Goal: Book appointment/travel/reservation

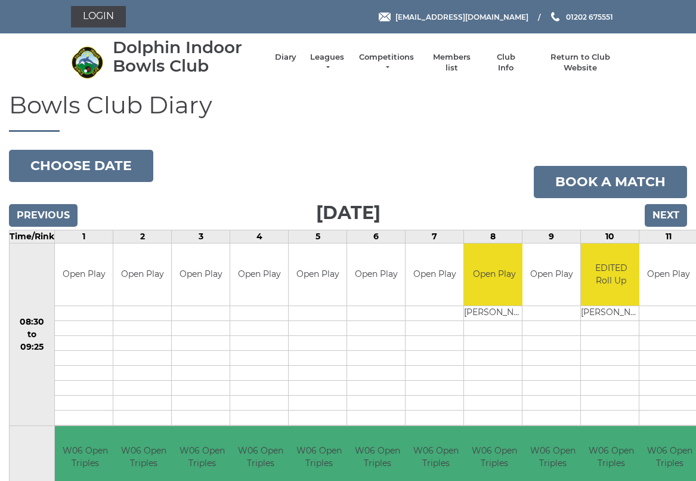
scroll to position [3, 0]
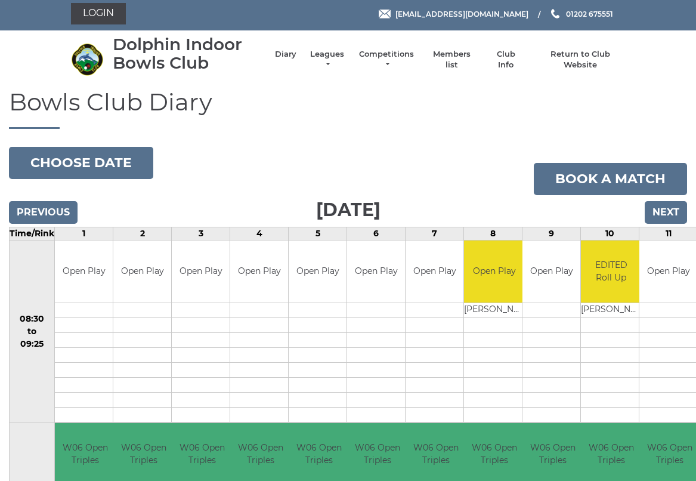
click at [105, 14] on link "Login" at bounding box center [98, 13] width 55 height 21
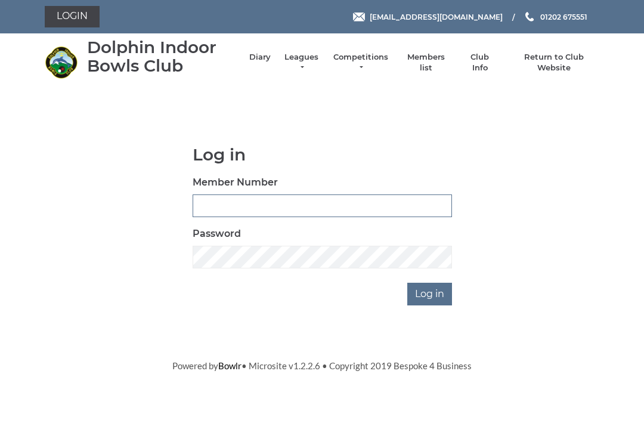
type input "3227"
click at [431, 293] on input "Log in" at bounding box center [430, 294] width 45 height 23
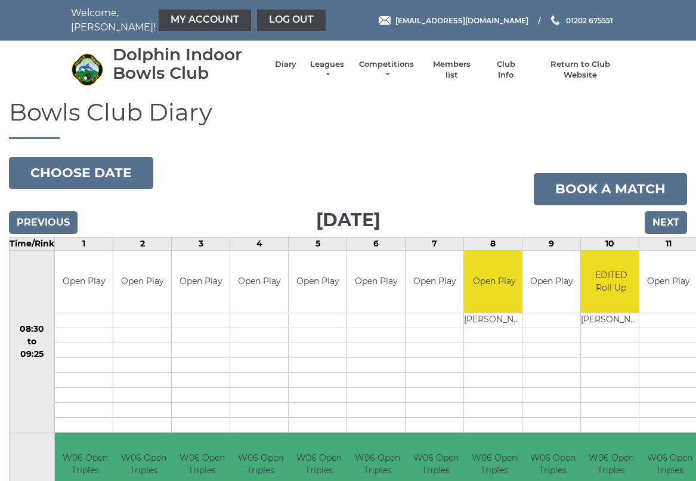
scroll to position [3, 0]
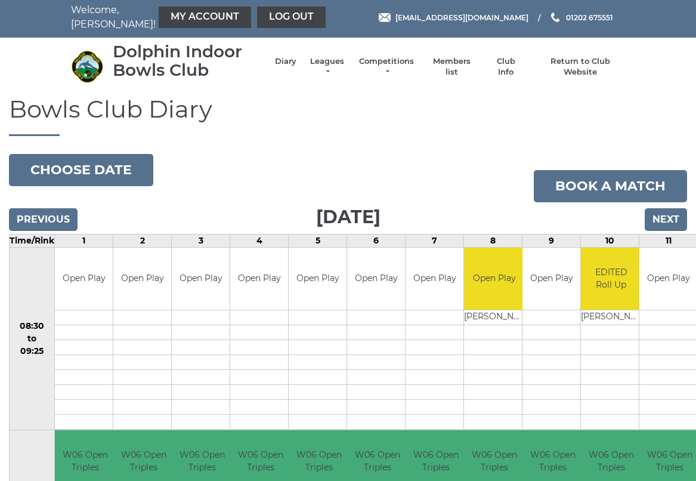
click at [464, 62] on li "Members list" at bounding box center [445, 66] width 61 height 33
click at [451, 66] on link "Members list" at bounding box center [452, 66] width 50 height 21
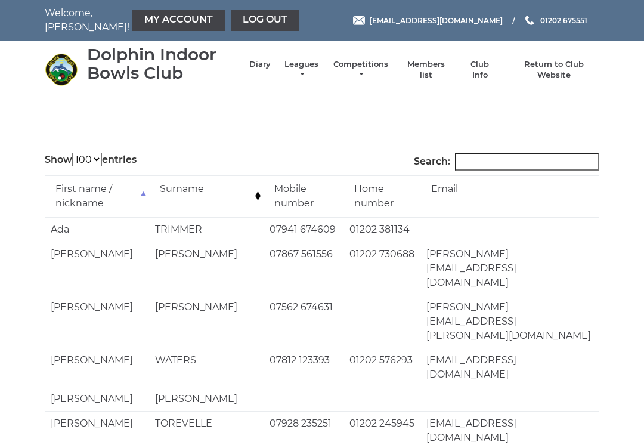
select select "100"
click at [487, 153] on input "Search:" at bounding box center [527, 162] width 144 height 18
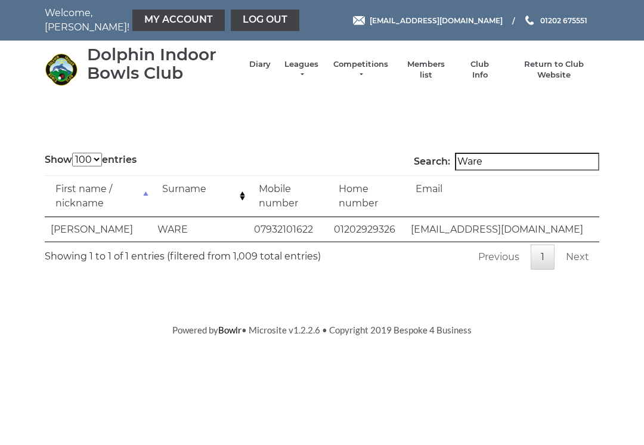
type input "Ware"
click at [550, 72] on link "Return to Club Website" at bounding box center [555, 69] width 90 height 21
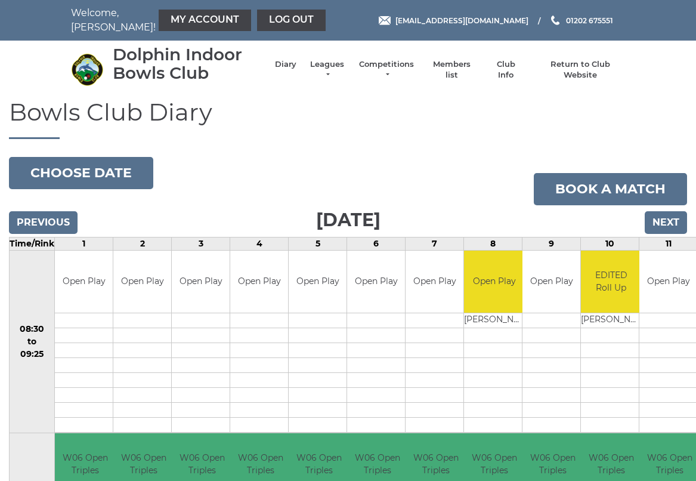
scroll to position [3, 0]
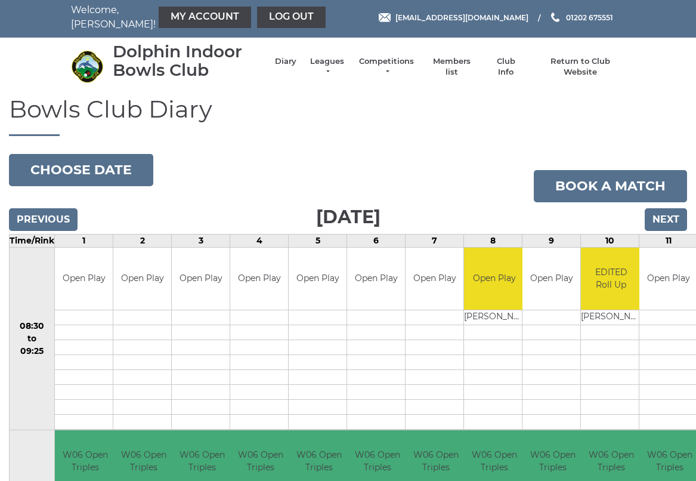
click at [76, 165] on button "Choose date" at bounding box center [81, 170] width 144 height 32
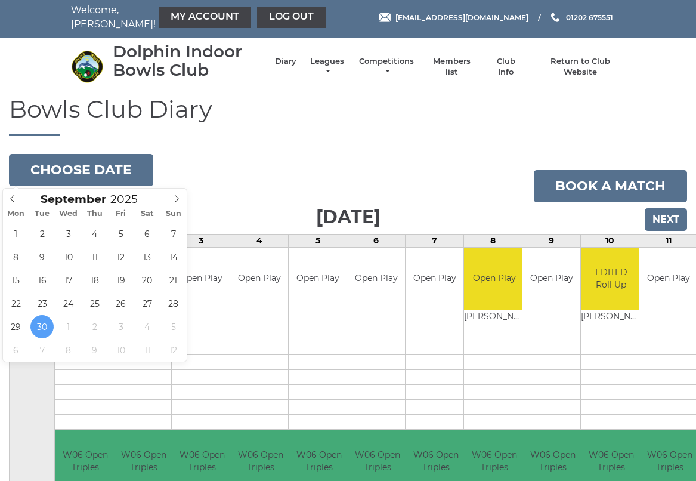
click at [181, 197] on span at bounding box center [177, 197] width 20 height 17
type input "[DATE]"
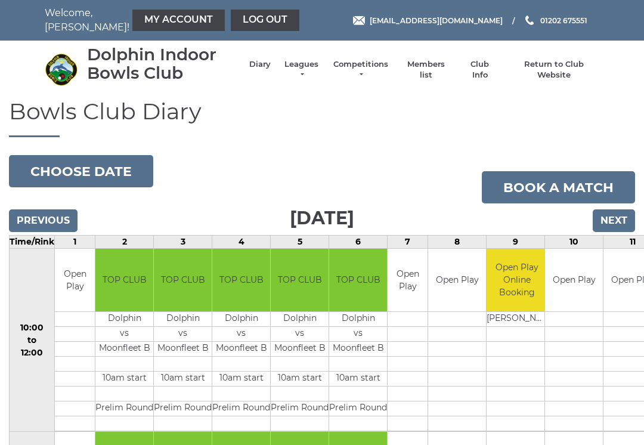
click at [110, 175] on button "Choose date" at bounding box center [81, 171] width 144 height 32
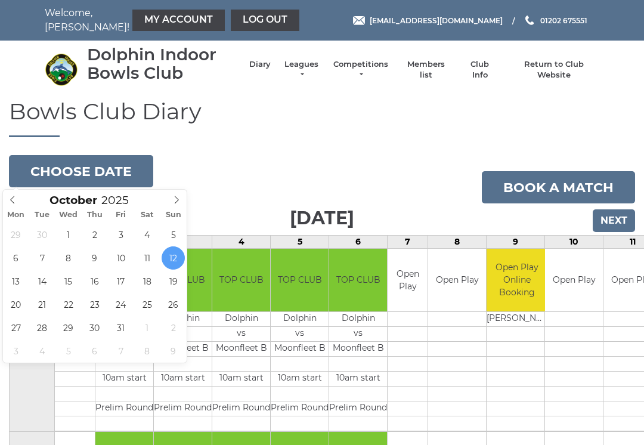
type input "[DATE]"
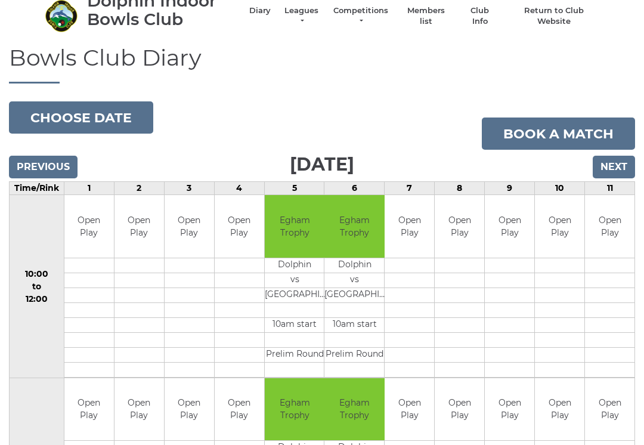
scroll to position [54, 0]
click at [60, 110] on button "Choose date" at bounding box center [81, 117] width 144 height 32
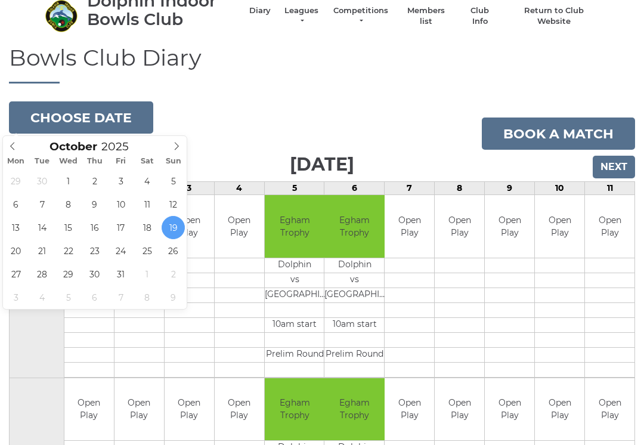
type input "[DATE]"
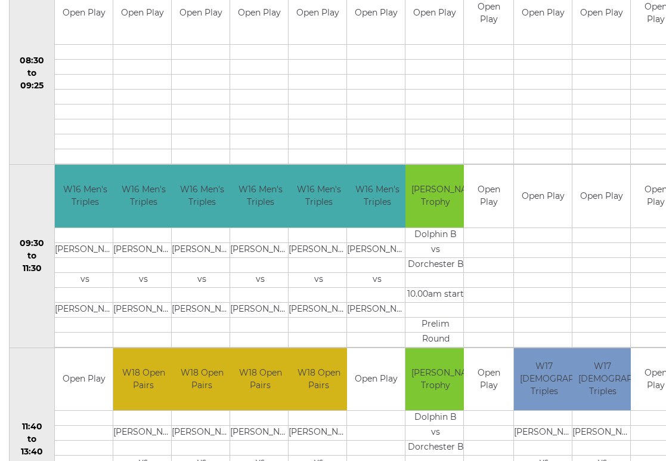
scroll to position [269, 0]
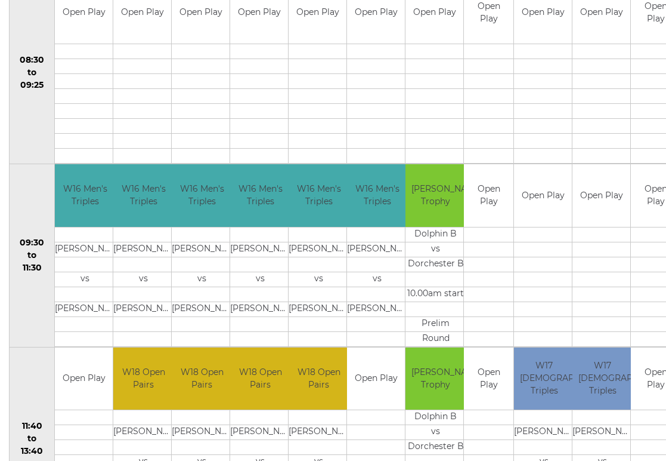
click at [24, 251] on td "09:30 to 11:30" at bounding box center [32, 255] width 45 height 183
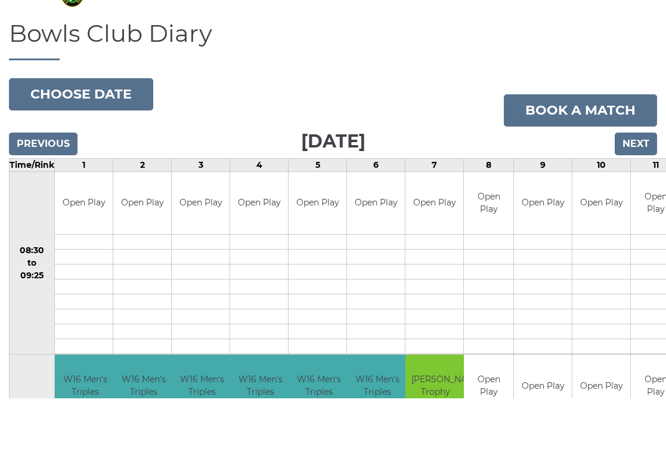
scroll to position [0, 0]
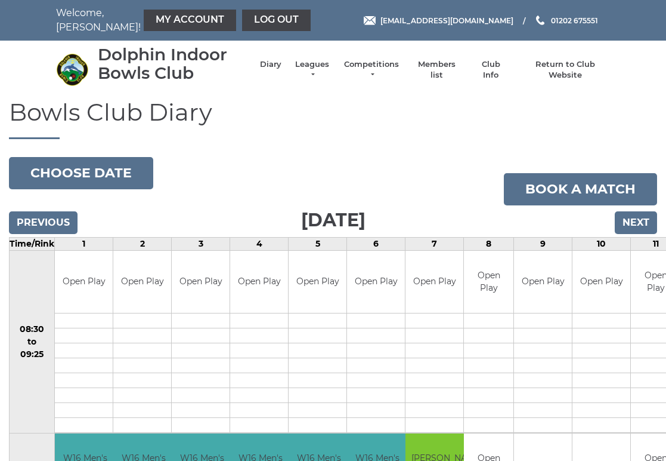
click at [88, 170] on button "Choose date" at bounding box center [81, 173] width 144 height 32
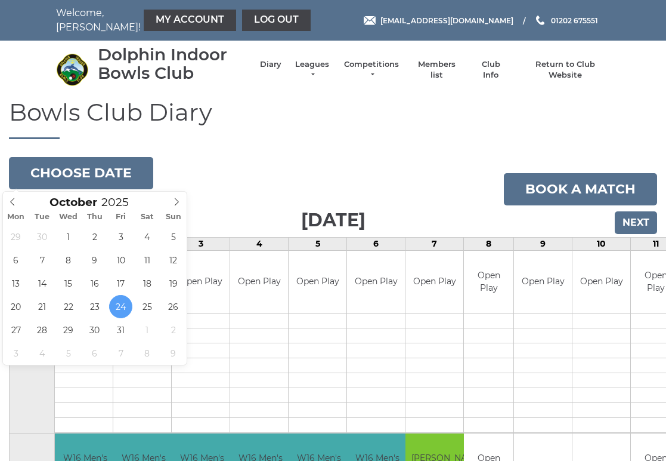
type input "2025-10-19"
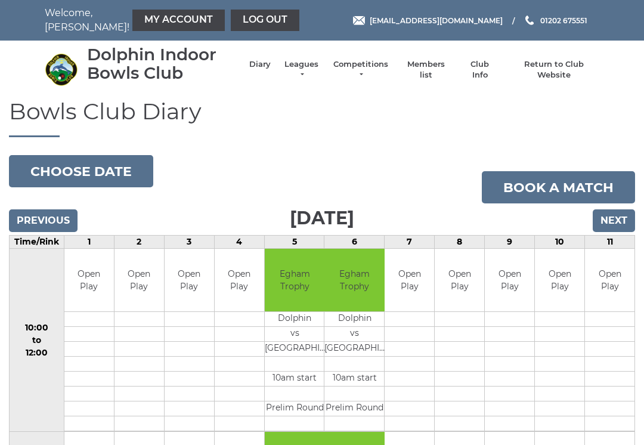
click at [89, 177] on button "Choose date" at bounding box center [81, 171] width 144 height 32
click at [62, 175] on button "Choose date" at bounding box center [81, 171] width 144 height 32
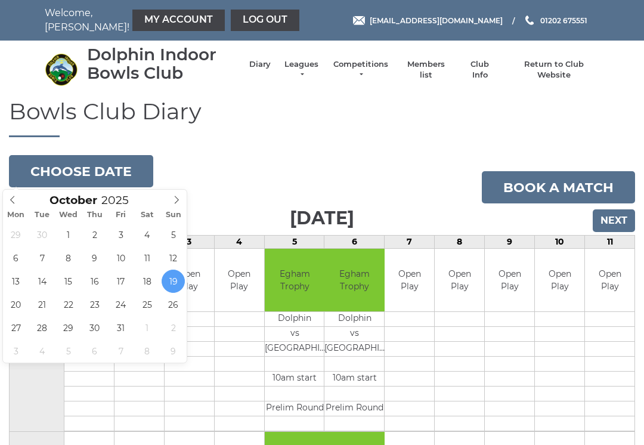
type input "2025-09-30"
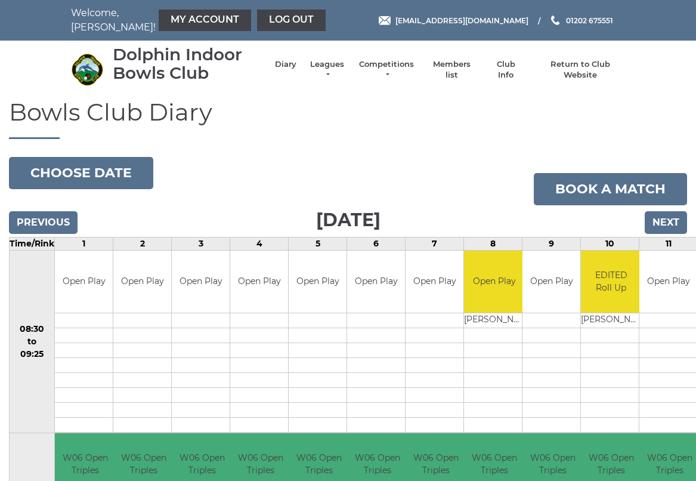
click at [461, 66] on link "Members list" at bounding box center [452, 69] width 50 height 21
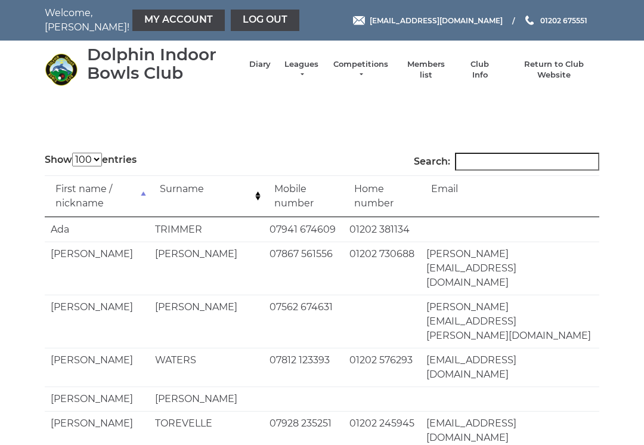
select select "100"
click at [486, 162] on input "Search:" at bounding box center [527, 162] width 144 height 18
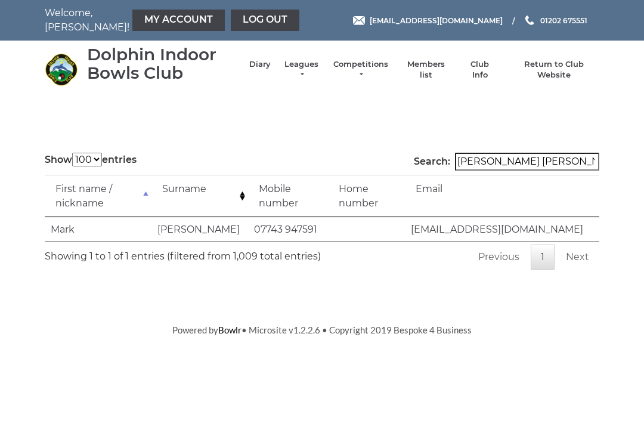
type input "[PERSON_NAME]"
